Goal: Task Accomplishment & Management: Manage account settings

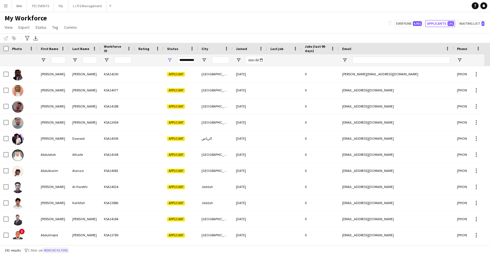
click at [61, 249] on button "Remove filters" at bounding box center [56, 250] width 26 height 6
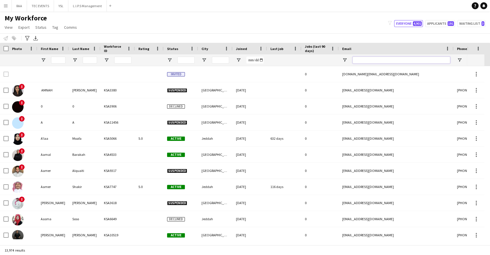
click at [373, 59] on input "Email Filter Input" at bounding box center [401, 60] width 98 height 7
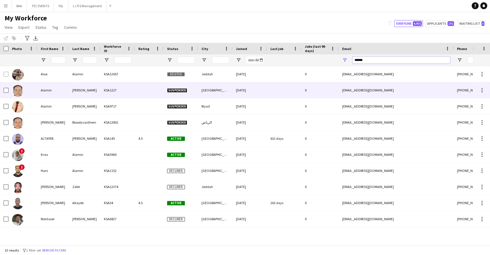
type input "******"
click at [234, 91] on div "[DATE]" at bounding box center [249, 90] width 34 height 16
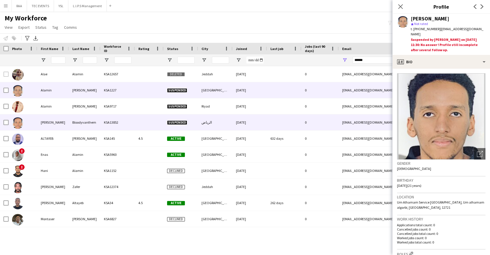
click at [251, 127] on div "[DATE]" at bounding box center [249, 122] width 34 height 16
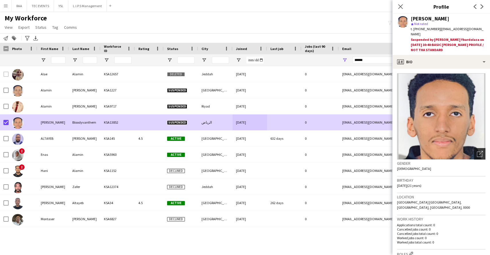
click at [474, 148] on div "Open photos pop-in" at bounding box center [479, 153] width 11 height 11
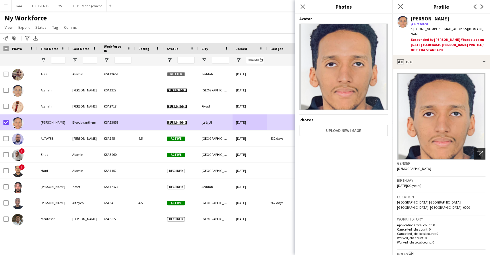
click at [474, 148] on div "Open photos pop-in" at bounding box center [479, 153] width 11 height 11
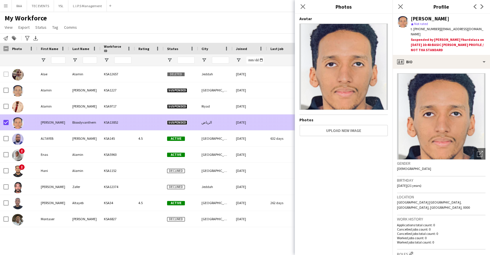
click at [269, 124] on div at bounding box center [284, 122] width 34 height 16
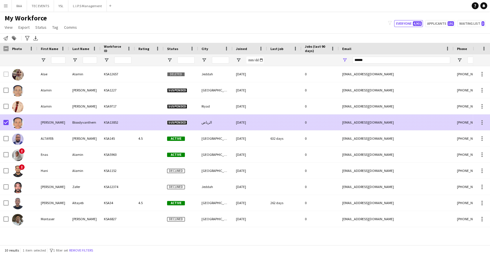
click at [74, 123] on div "Bloodyvanthem" at bounding box center [85, 122] width 32 height 16
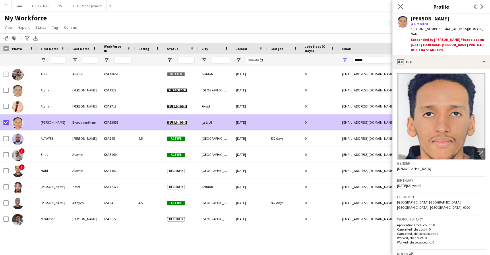
click at [74, 123] on div "Bloodyvanthem" at bounding box center [85, 122] width 32 height 16
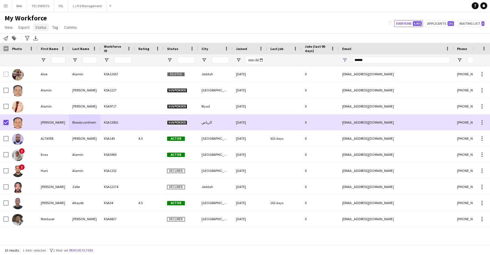
click at [39, 26] on span "Status" at bounding box center [40, 27] width 11 height 5
click at [53, 39] on link "Edit" at bounding box center [53, 40] width 40 height 12
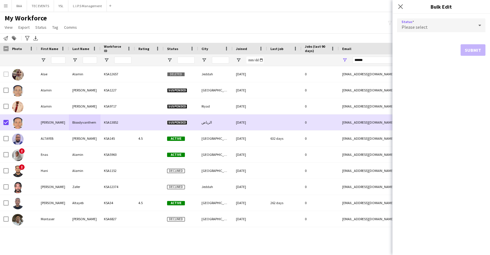
click at [436, 29] on div "Please select" at bounding box center [435, 25] width 77 height 14
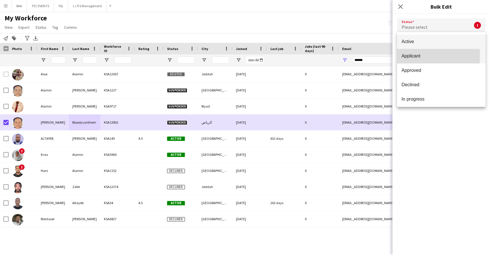
click at [412, 56] on span "Applicant" at bounding box center [441, 55] width 79 height 5
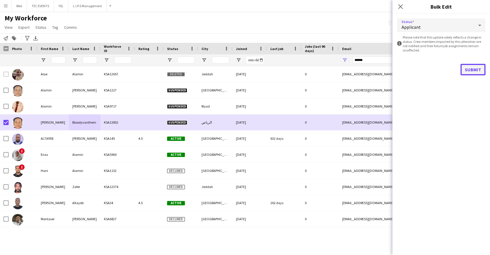
click at [469, 65] on button "Submit" at bounding box center [472, 69] width 25 height 11
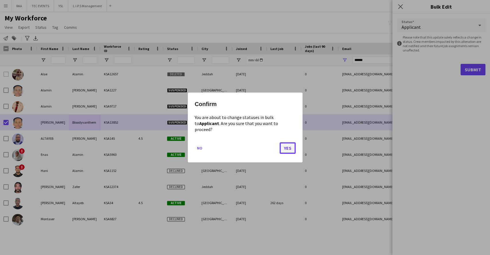
click at [288, 144] on button "Yes" at bounding box center [288, 147] width 16 height 11
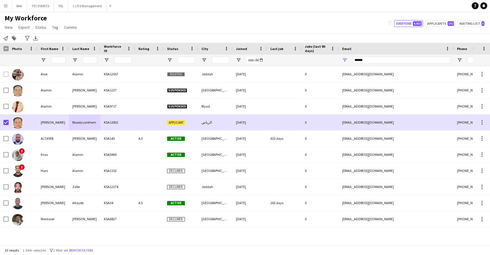
click at [147, 24] on div "My Workforce View Views Default view Basic Export View Full Name TAGS Test New …" at bounding box center [245, 24] width 490 height 20
click at [434, 20] on button "Applicants 192" at bounding box center [440, 23] width 30 height 7
type input "**********"
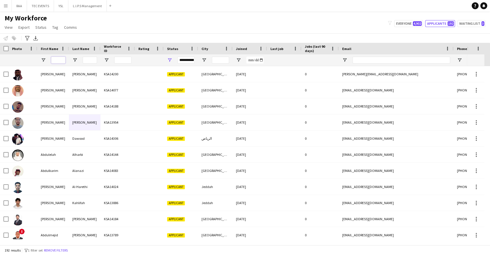
click at [55, 60] on input "First Name Filter Input" at bounding box center [58, 60] width 14 height 7
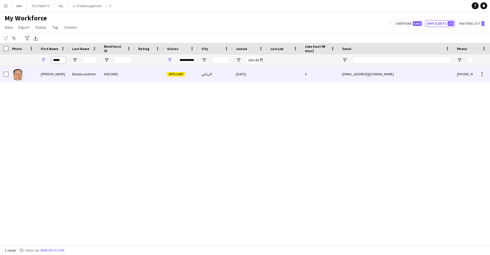
type input "*****"
click at [58, 72] on div "[PERSON_NAME]" at bounding box center [53, 74] width 32 height 16
